Goal: Information Seeking & Learning: Find specific fact

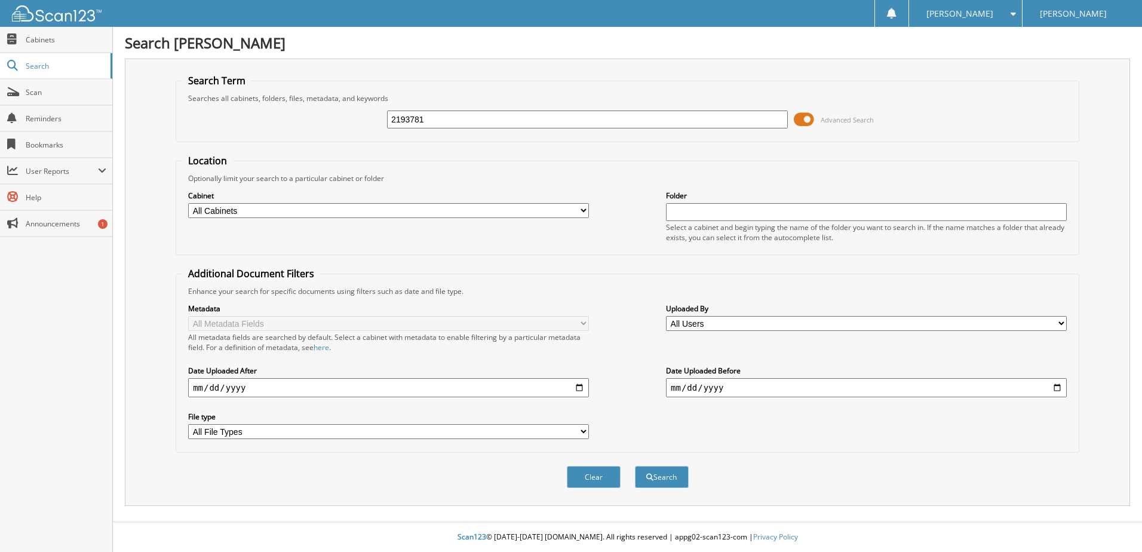
type input "2193781"
click at [811, 119] on span at bounding box center [804, 120] width 20 height 18
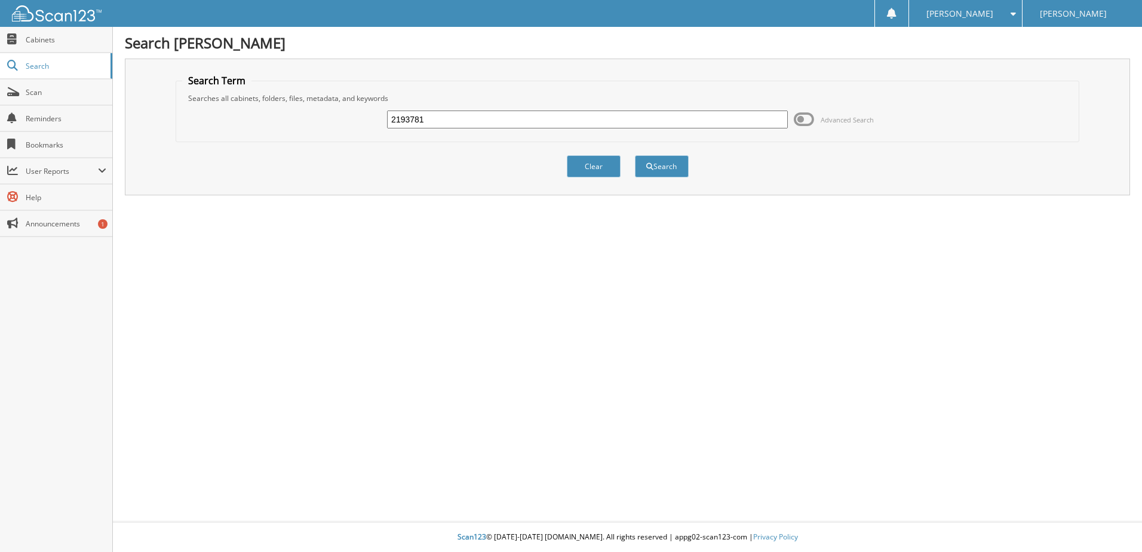
click at [662, 167] on button "Search" at bounding box center [662, 166] width 54 height 22
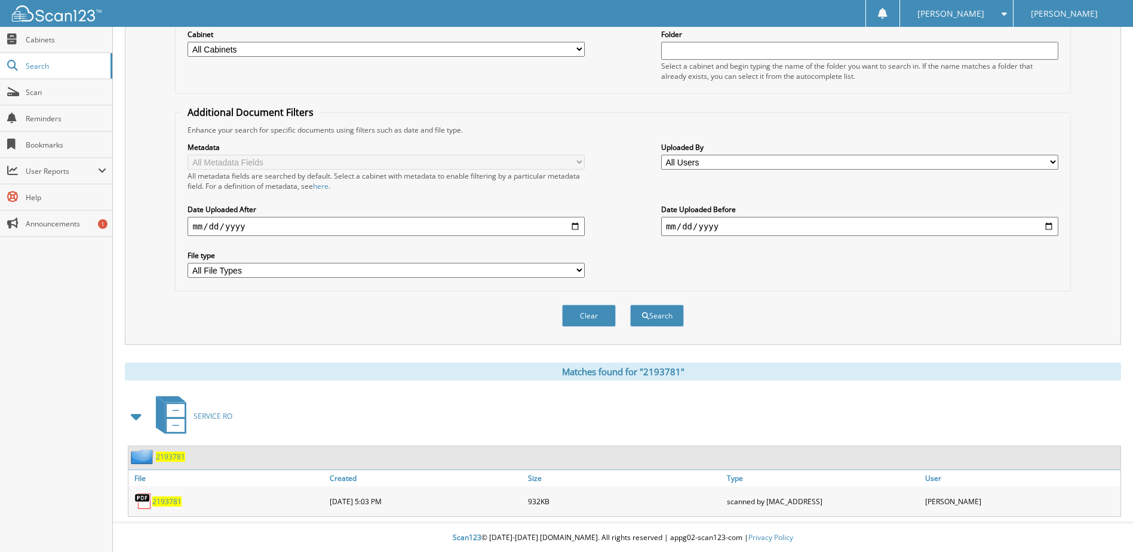
scroll to position [162, 0]
click at [158, 504] on span "2193781" at bounding box center [166, 501] width 29 height 10
